Goal: Browse casually

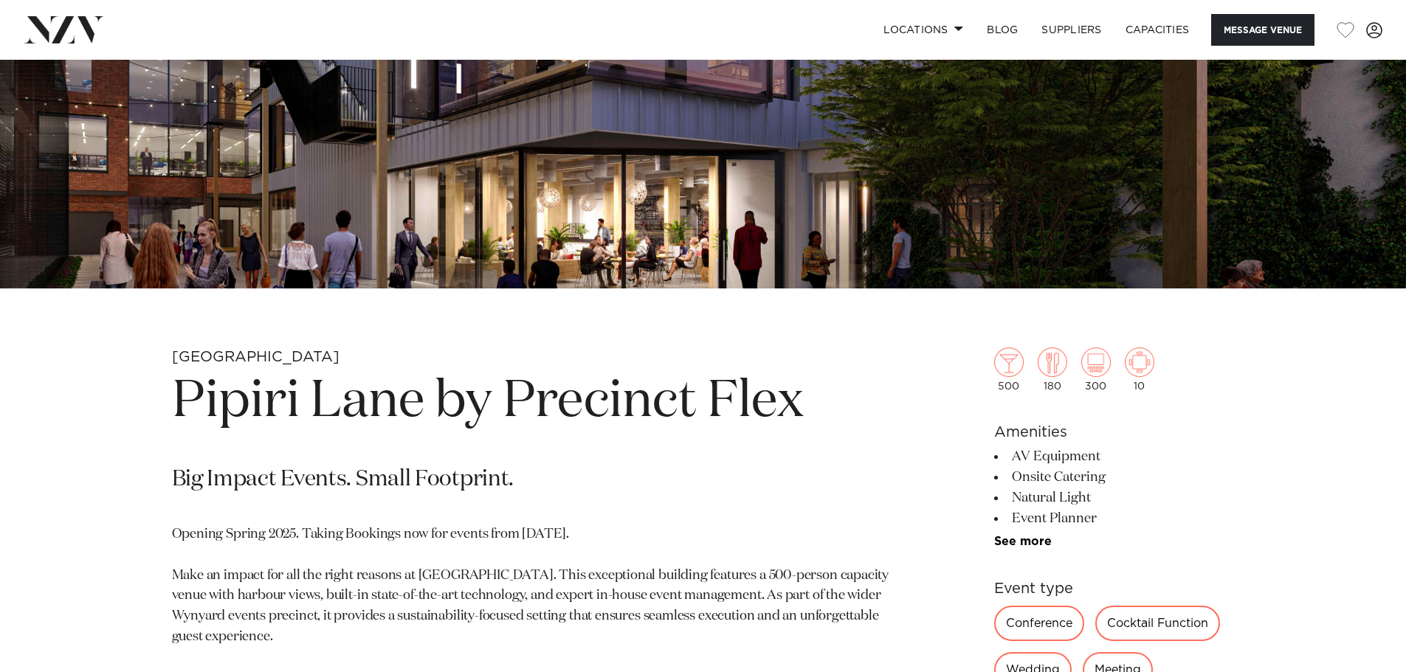
scroll to position [443, 0]
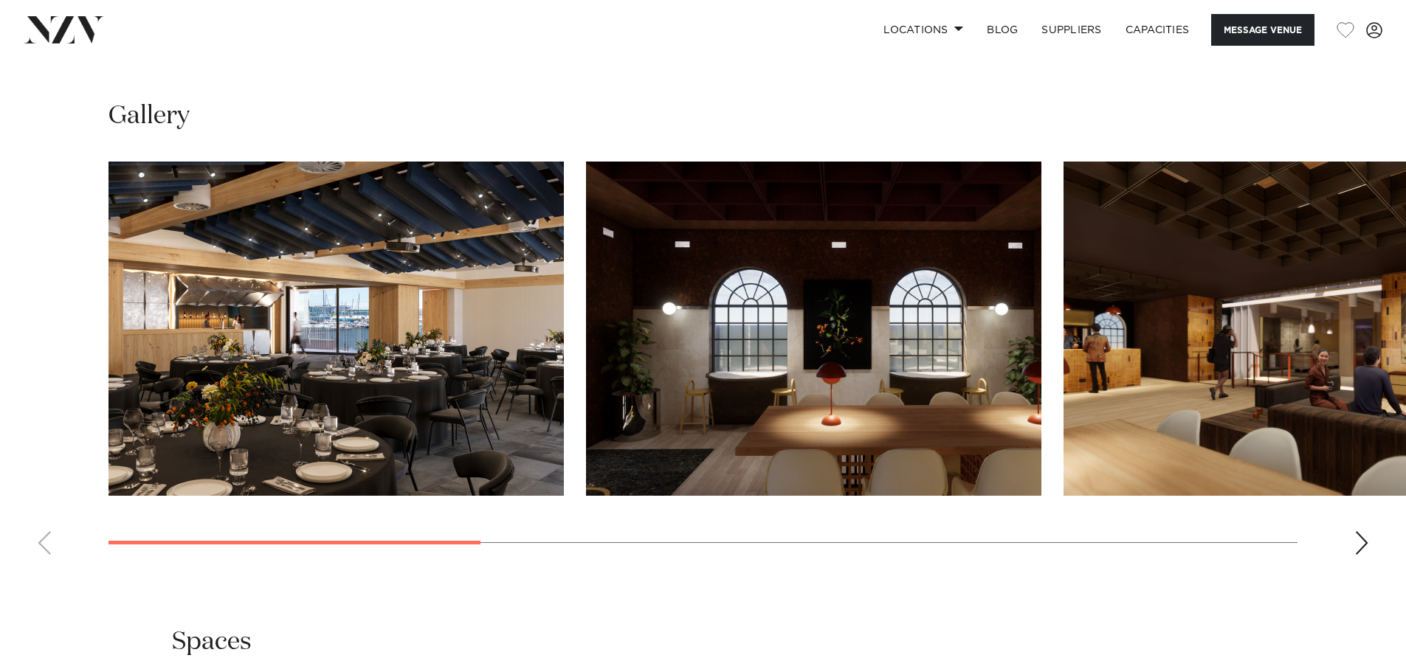
scroll to position [1402, 0]
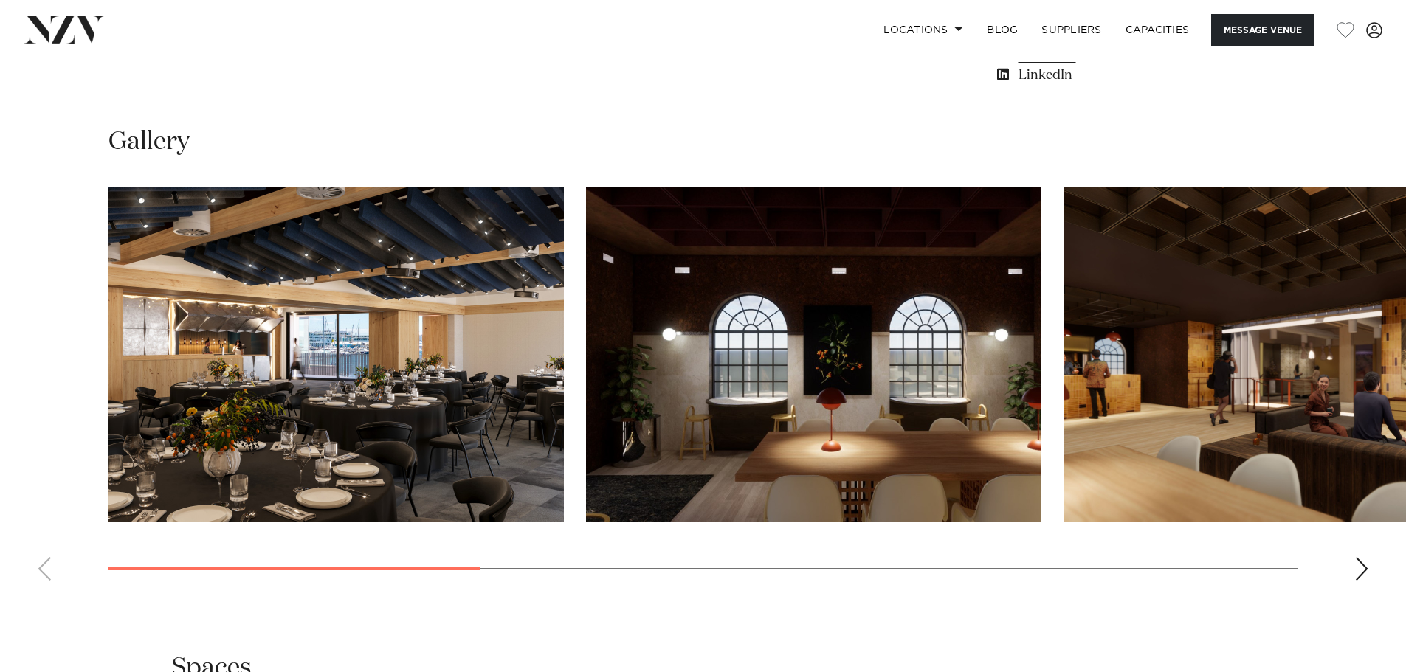
click at [1355, 569] on div "Next slide" at bounding box center [1361, 569] width 15 height 24
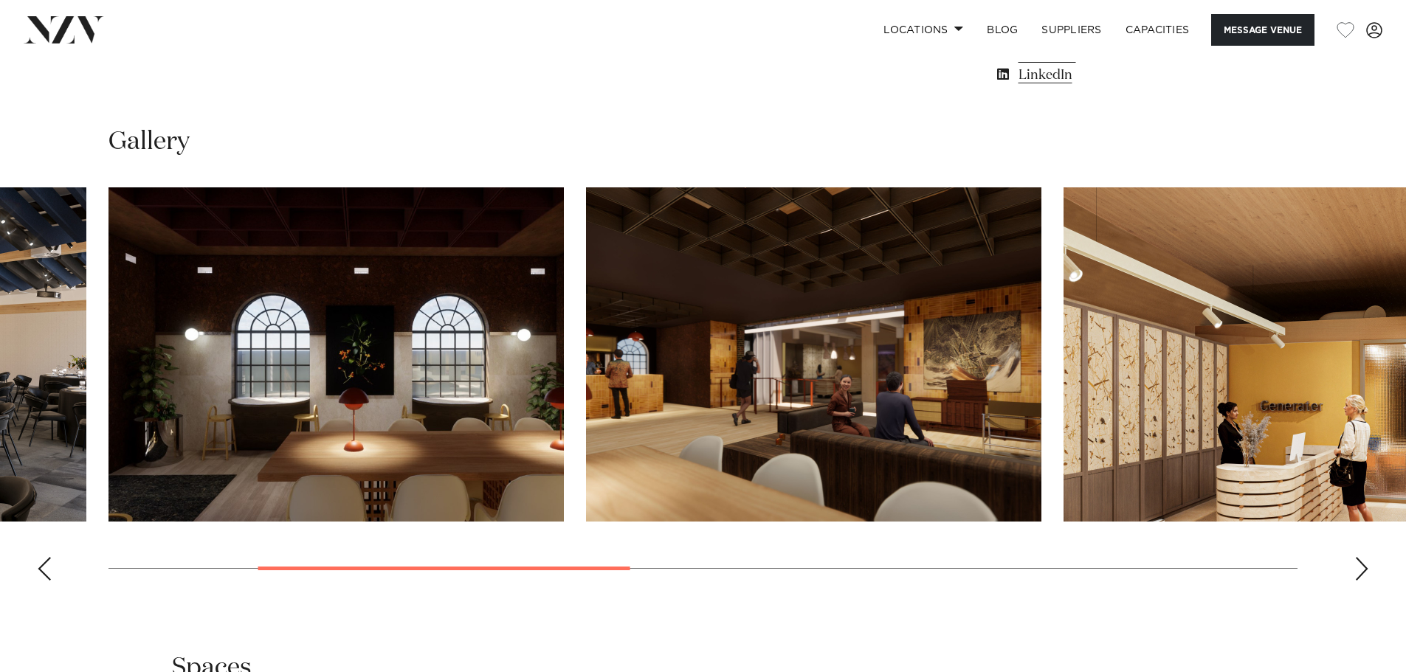
click at [1355, 569] on div "Next slide" at bounding box center [1361, 569] width 15 height 24
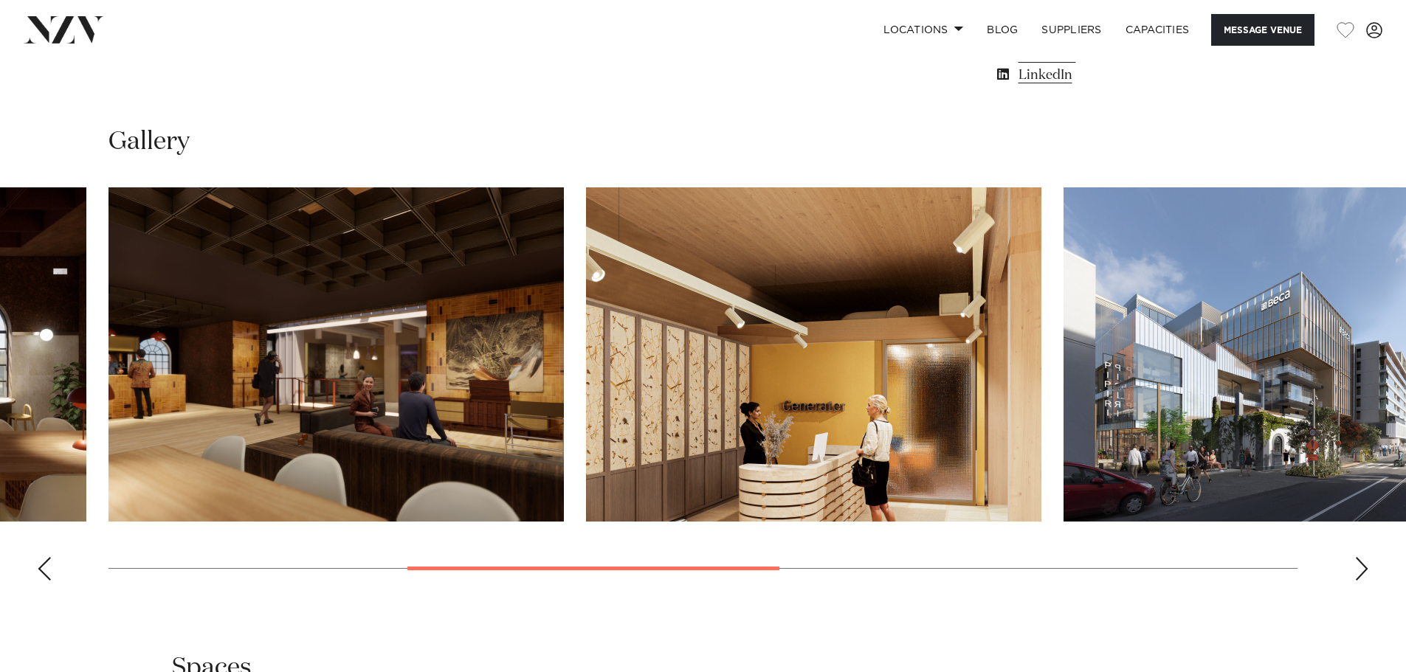
click at [1352, 565] on swiper-container at bounding box center [703, 389] width 1406 height 405
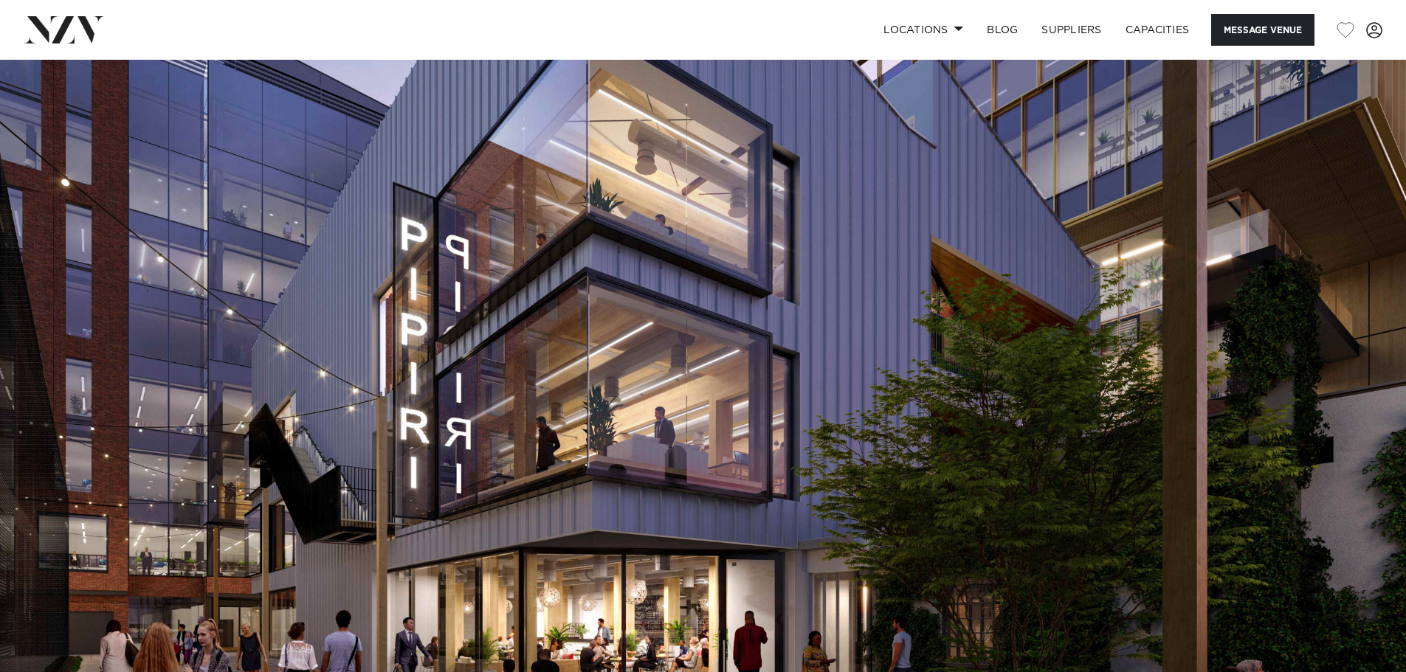
scroll to position [0, 0]
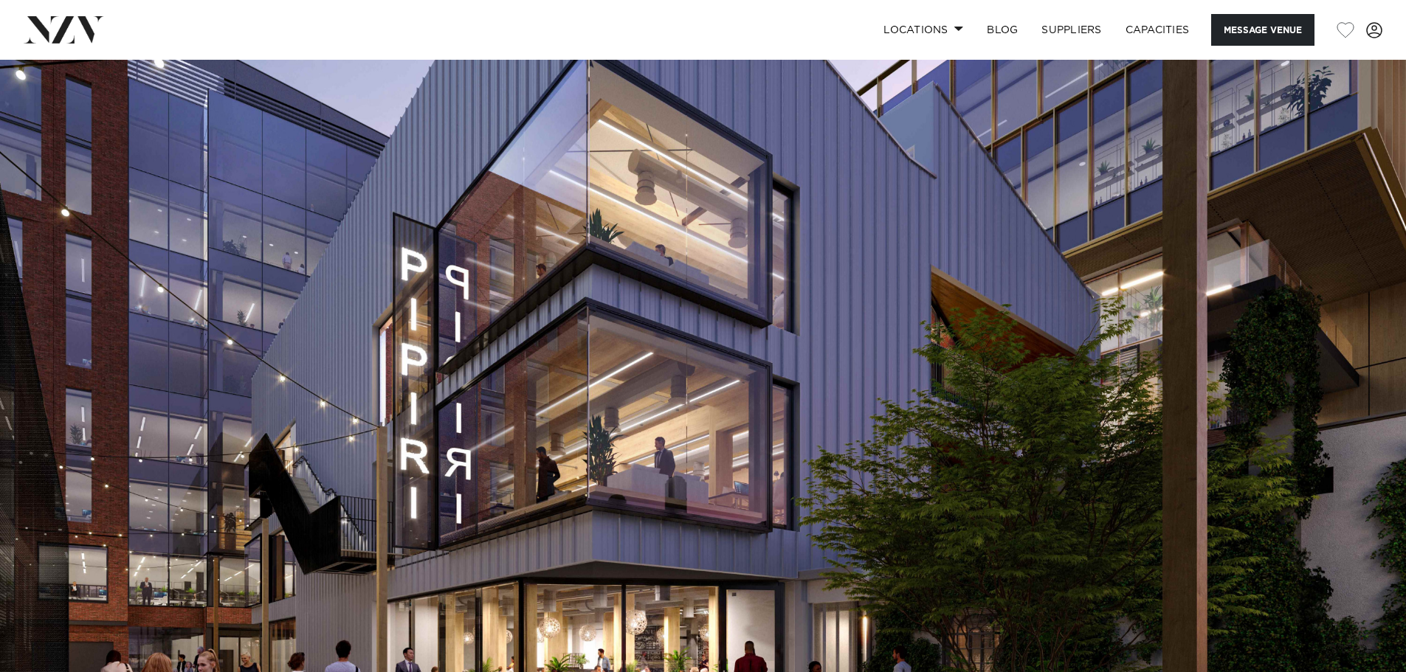
drag, startPoint x: 77, startPoint y: 38, endPoint x: 137, endPoint y: 87, distance: 78.1
click at [77, 38] on img at bounding box center [64, 29] width 80 height 27
